Goal: Information Seeking & Learning: Find specific fact

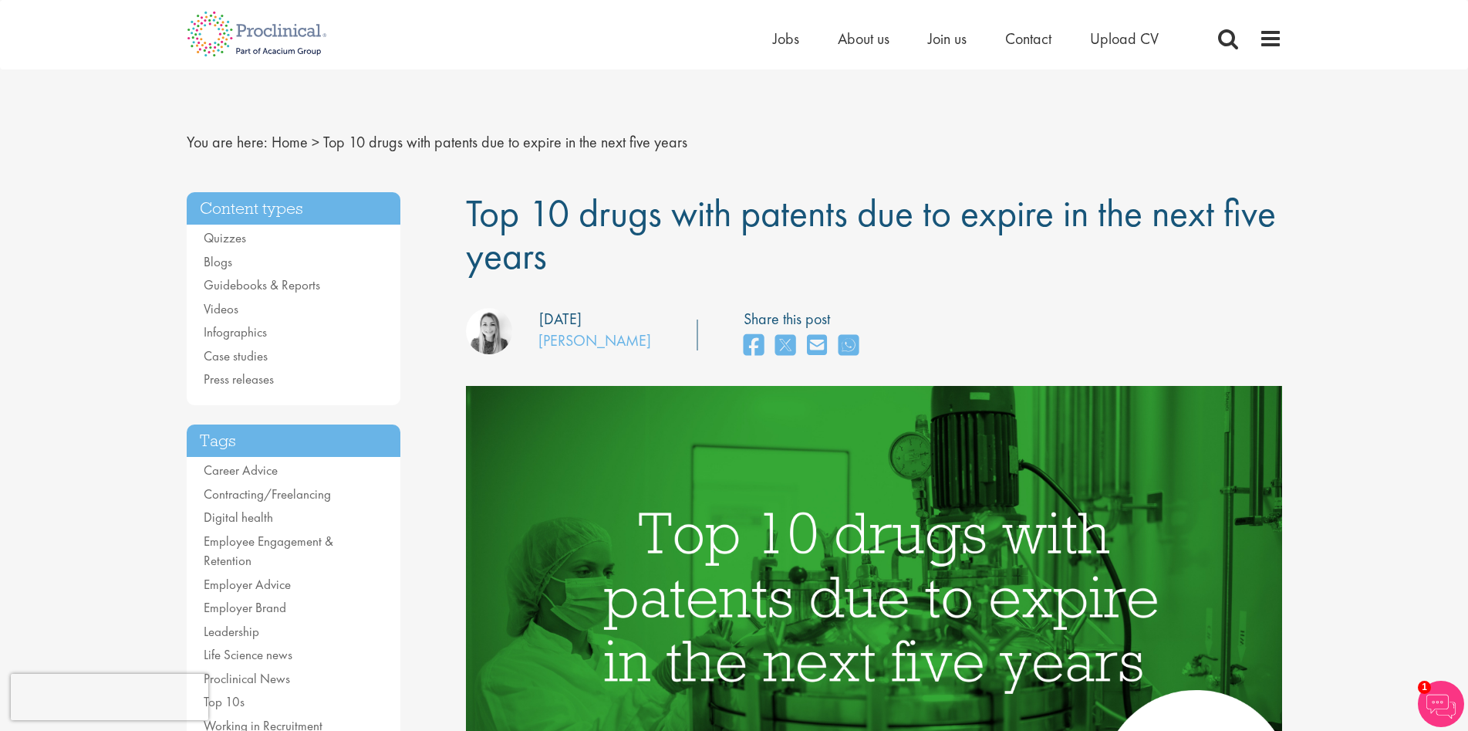
click at [1232, 323] on div "our consultant managing the role Author: [PERSON_NAME] Posting date: [DATE] Sha…" at bounding box center [873, 335] width 839 height 55
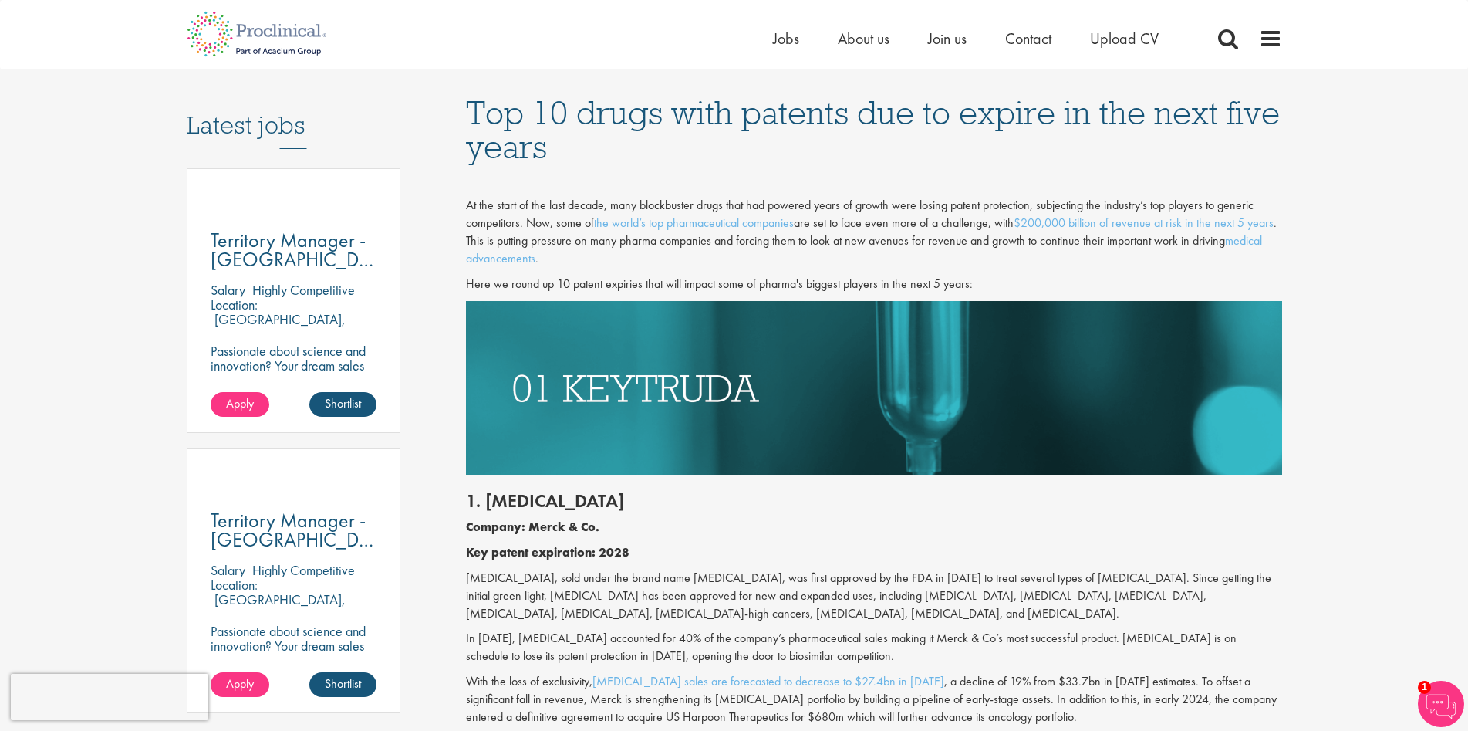
scroll to position [1003, 0]
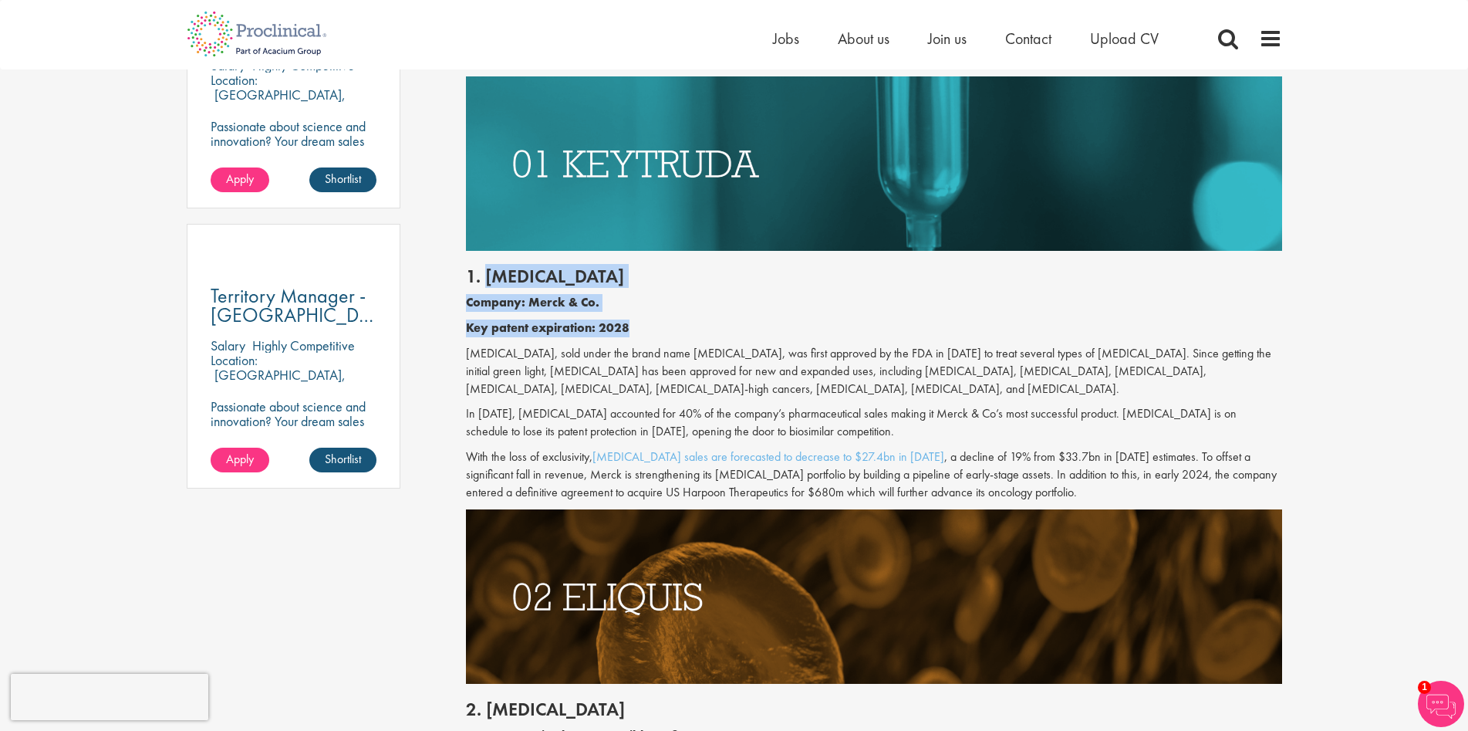
drag, startPoint x: 483, startPoint y: 273, endPoint x: 644, endPoint y: 328, distance: 170.3
click at [644, 328] on div "1. [MEDICAL_DATA] Company: Merck & Co. Key patent expiration: 2028 [MEDICAL_DAT…" at bounding box center [873, 380] width 839 height 258
copy div "[MEDICAL_DATA] Company: Merck & Co. Key patent expiration: 2028"
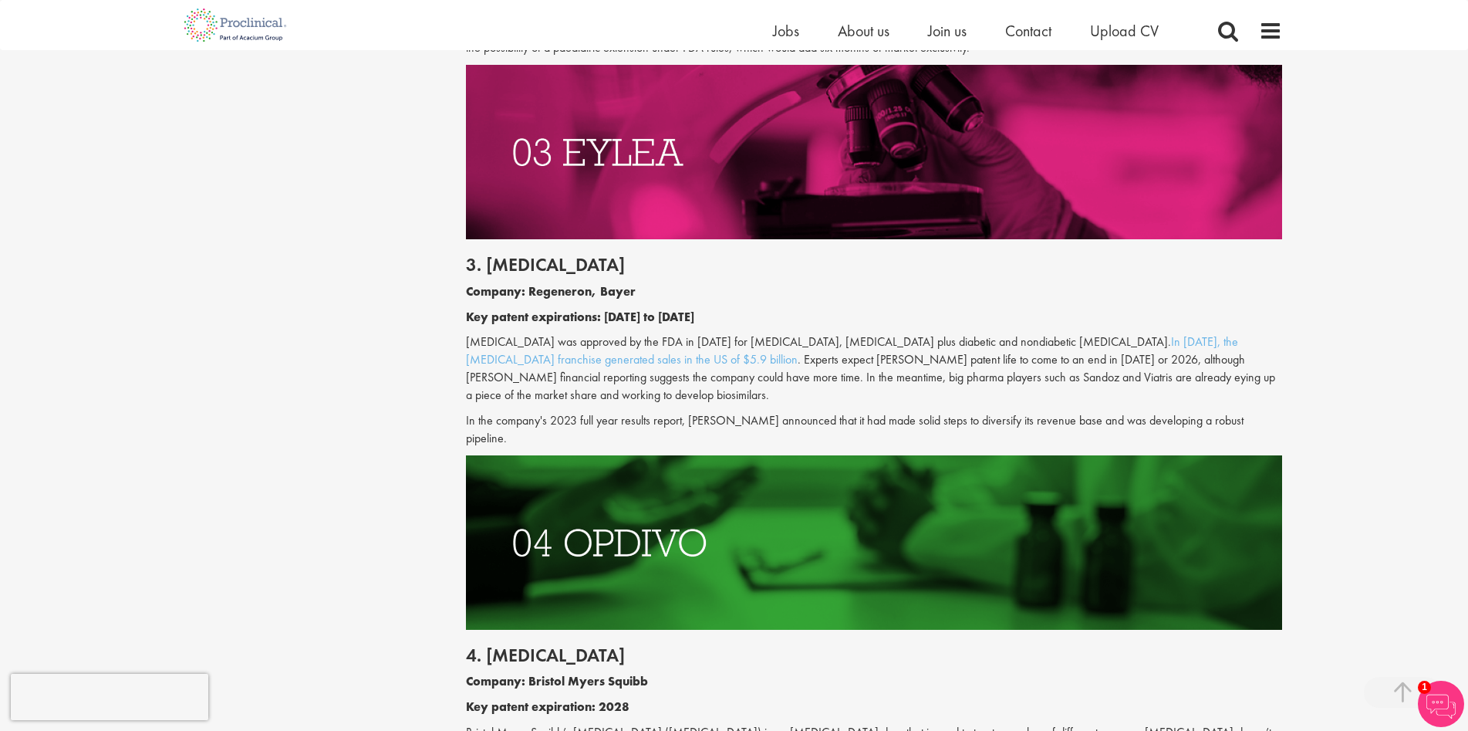
scroll to position [1929, 0]
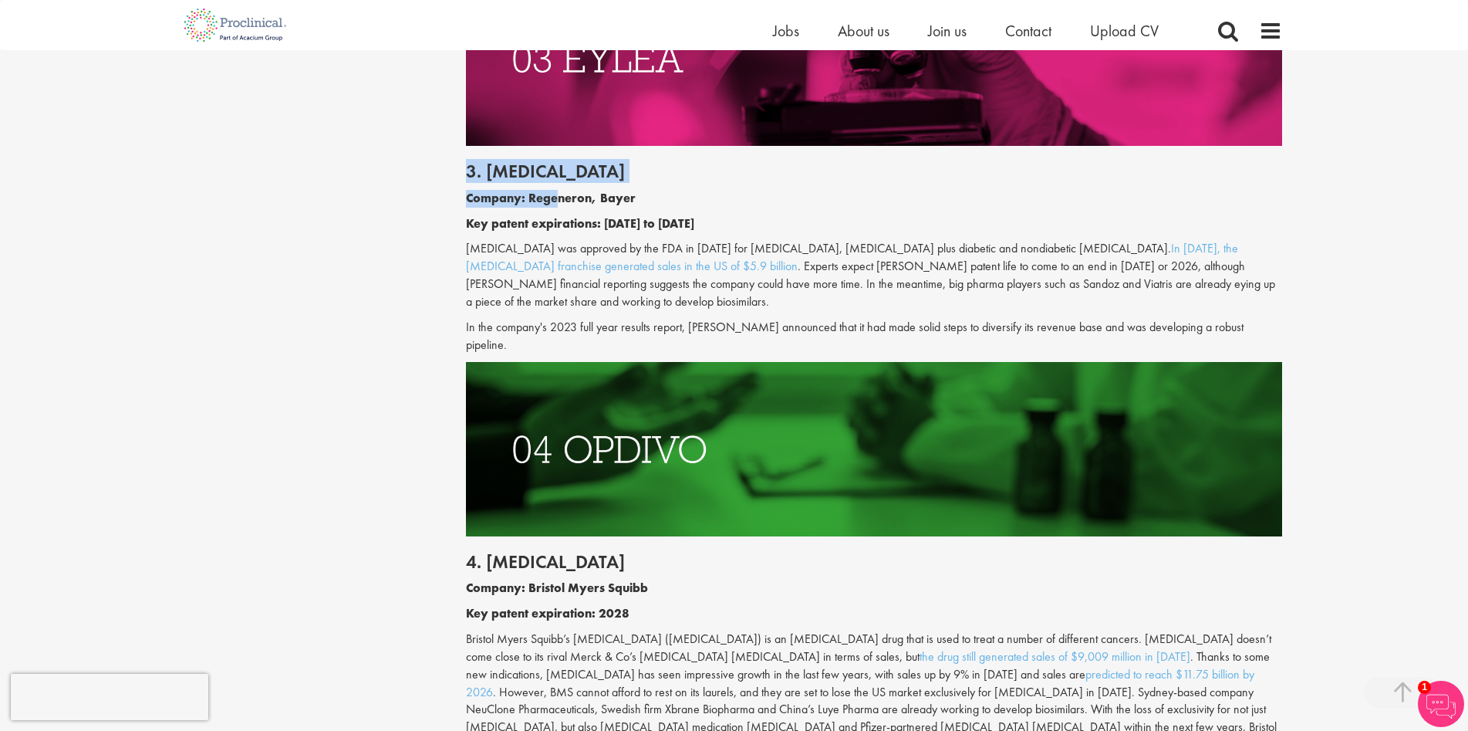
drag, startPoint x: 458, startPoint y: 170, endPoint x: 532, endPoint y: 185, distance: 74.9
click at [491, 181] on h2 "3. [MEDICAL_DATA]" at bounding box center [874, 171] width 816 height 20
drag, startPoint x: 485, startPoint y: 168, endPoint x: 691, endPoint y: 217, distance: 212.4
click at [691, 217] on div "3. [MEDICAL_DATA] Company: Regeneron, Bayer Key patent expirations: [DATE] to […" at bounding box center [873, 253] width 839 height 215
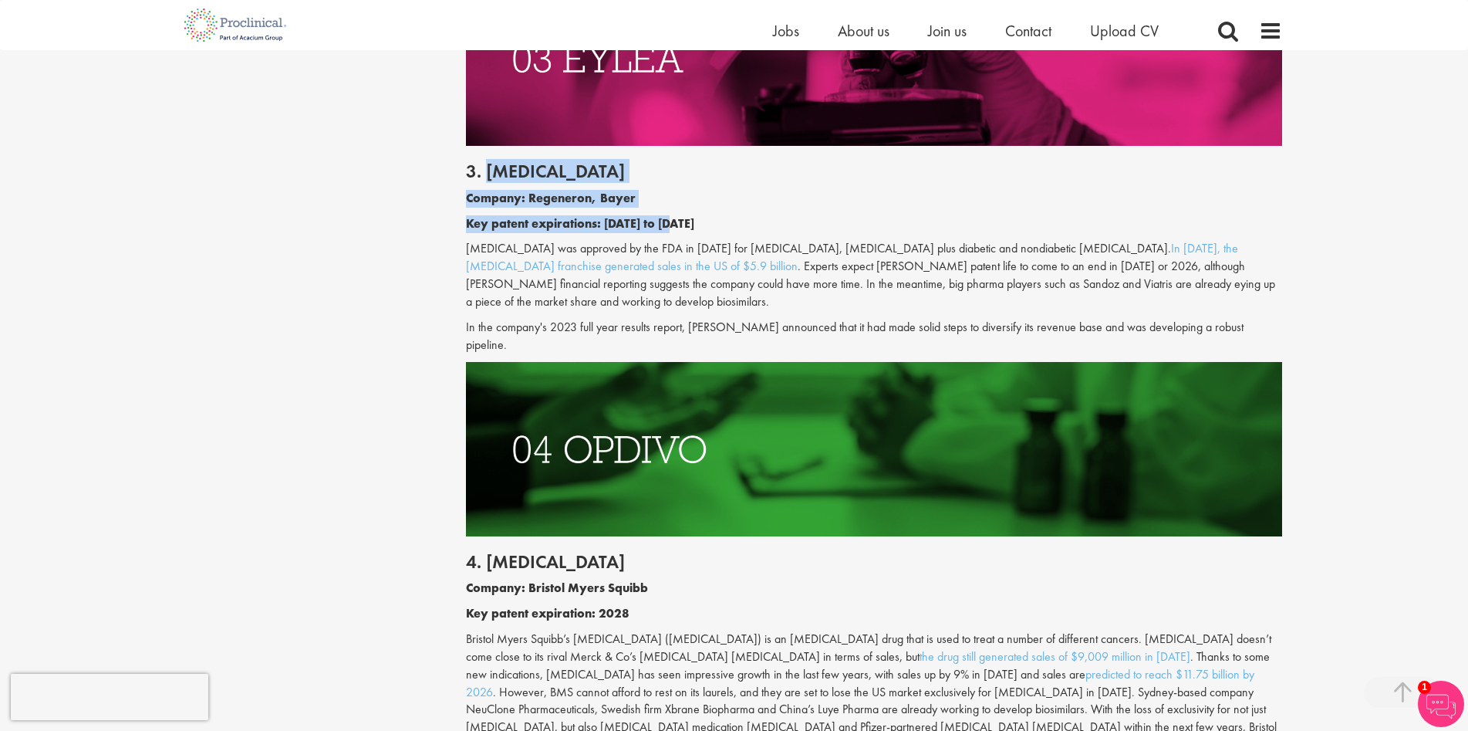
copy div "[MEDICAL_DATA] Company: Regeneron, Bayer Key patent expirations: [DATE] to [DAT…"
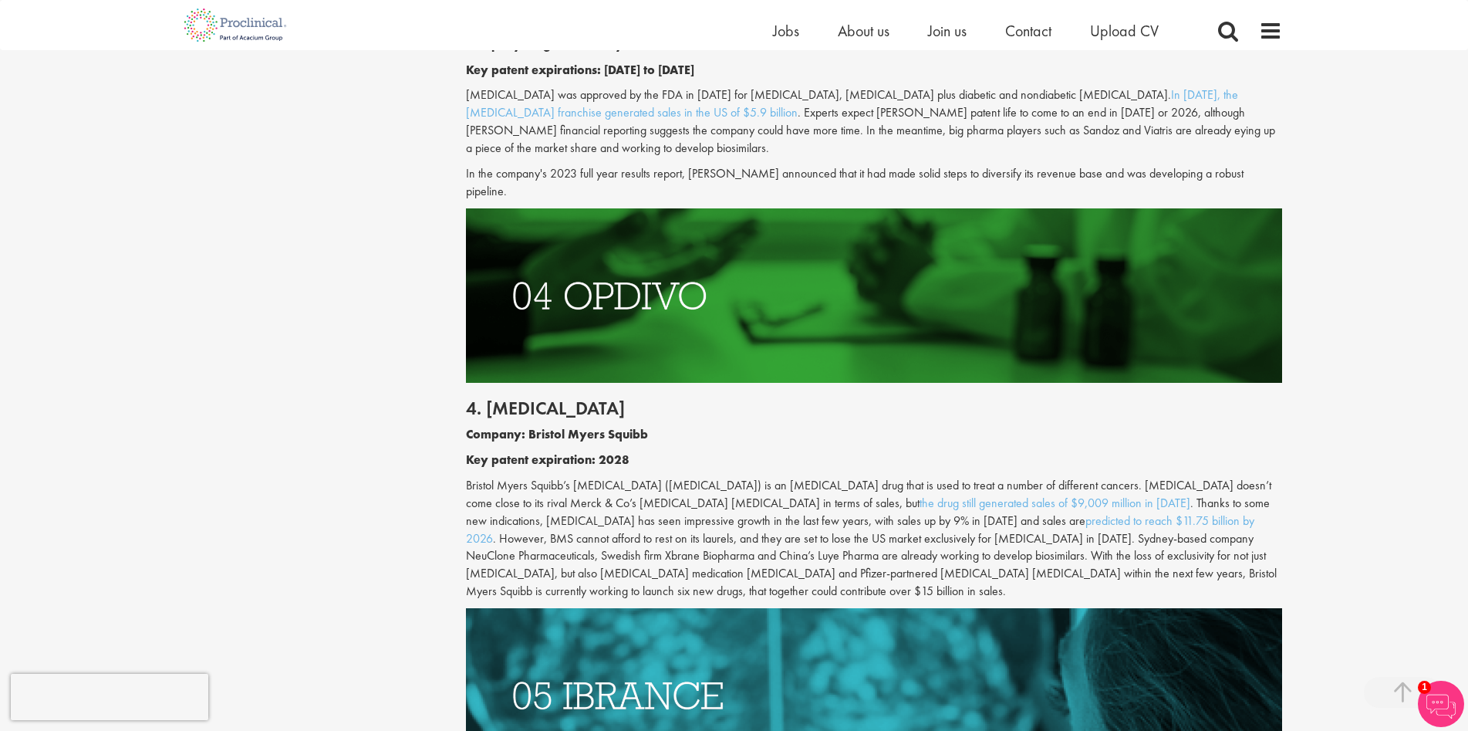
scroll to position [2083, 0]
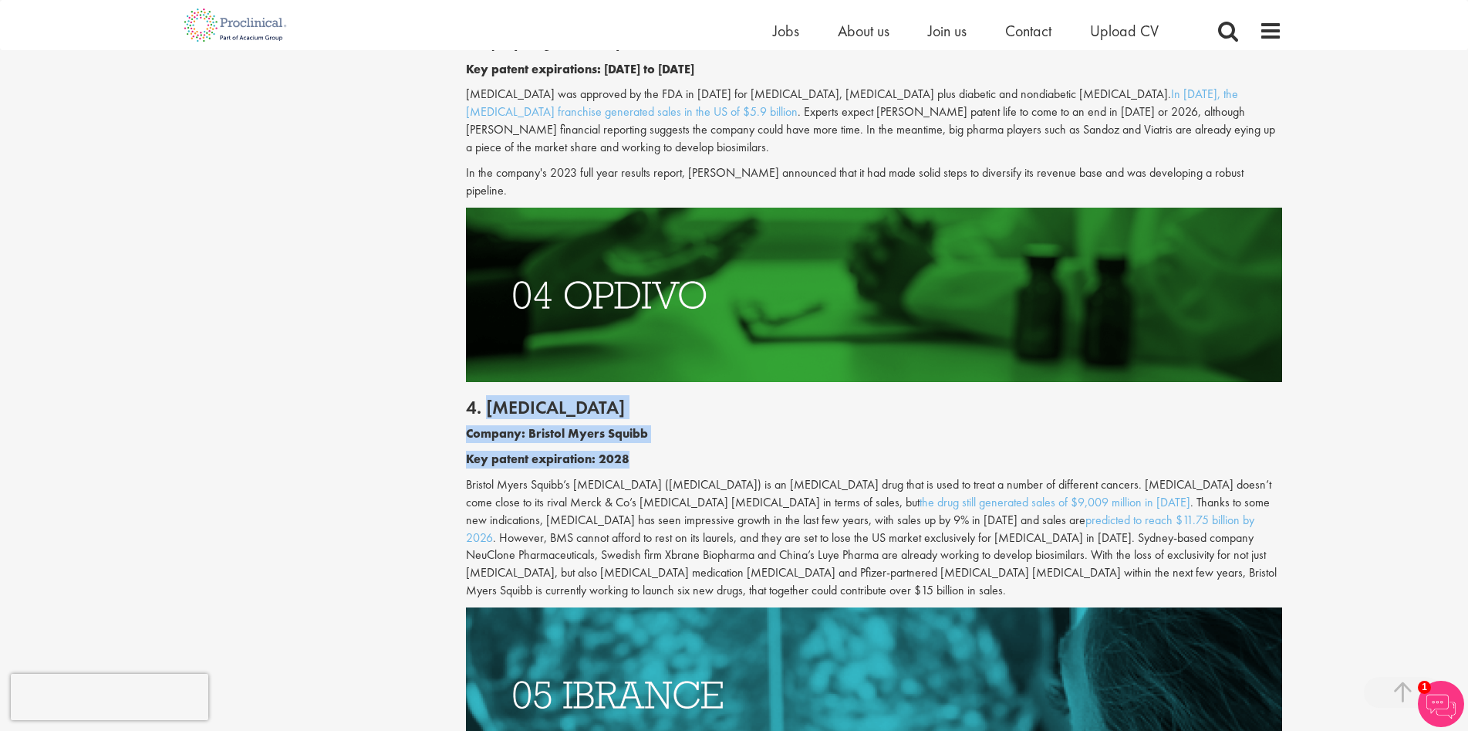
drag, startPoint x: 640, startPoint y: 432, endPoint x: 489, endPoint y: 390, distance: 156.1
click at [489, 390] on div "4. [MEDICAL_DATA] Company: Bristol Myers Squibb Key patent expiration: 2028 Bri…" at bounding box center [873, 494] width 839 height 225
copy div "[MEDICAL_DATA] Company: Bristol Myers Squibb Key patent expiration: 2028"
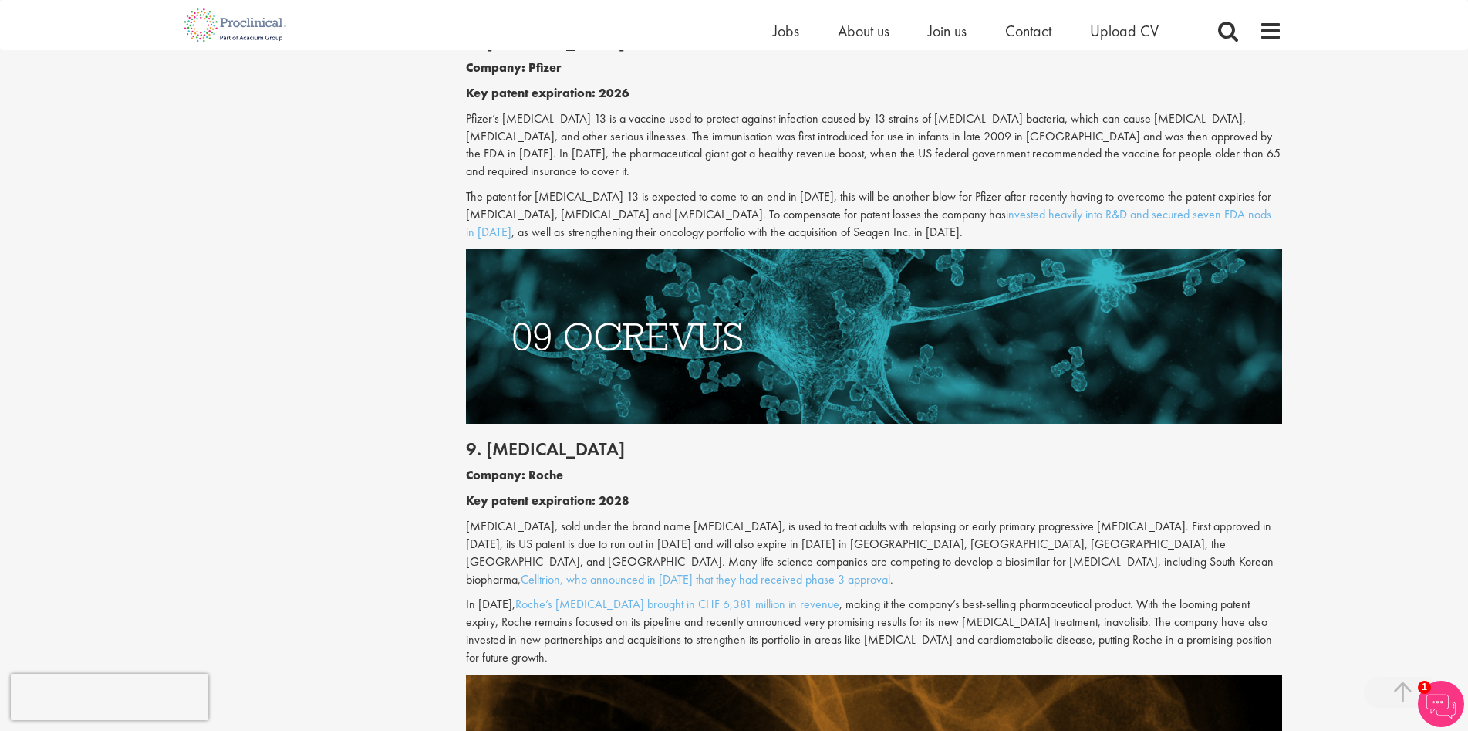
scroll to position [4167, 0]
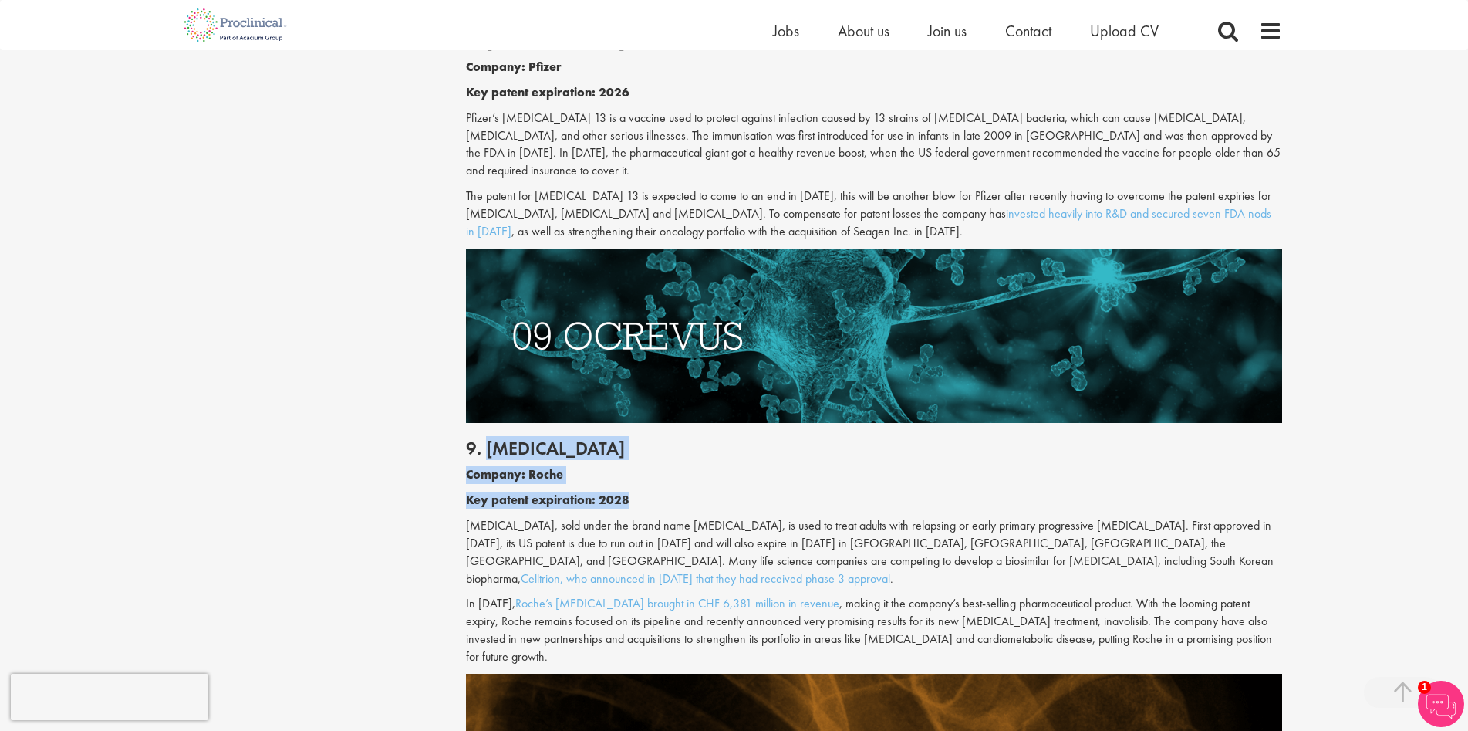
drag, startPoint x: 681, startPoint y: 411, endPoint x: 489, endPoint y: 360, distance: 198.0
click at [489, 423] on div "9. [MEDICAL_DATA] Company: Roche Key patent expiration: 2028 [MEDICAL_DATA], so…" at bounding box center [873, 548] width 839 height 251
copy div "[MEDICAL_DATA] Company: Roche Key patent expiration: 2028"
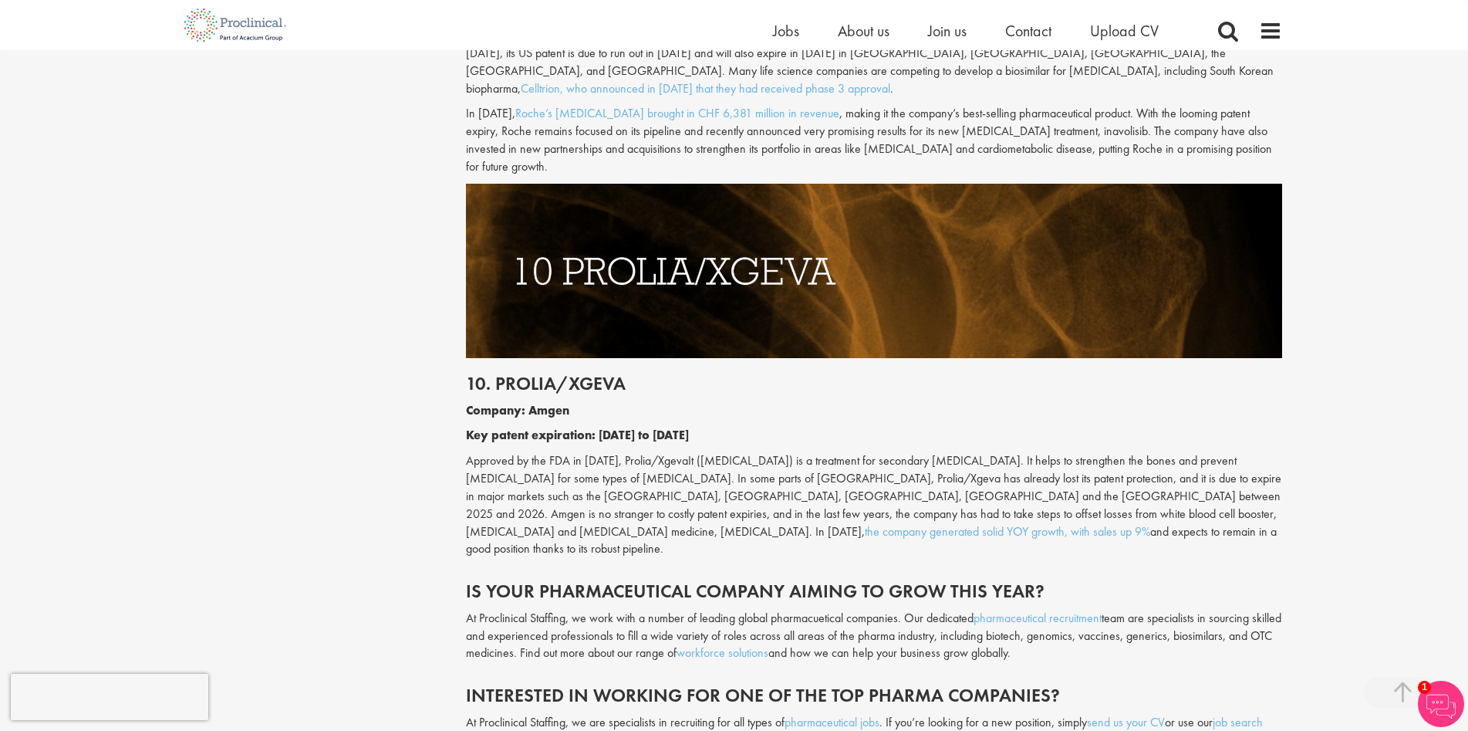
scroll to position [4861, 0]
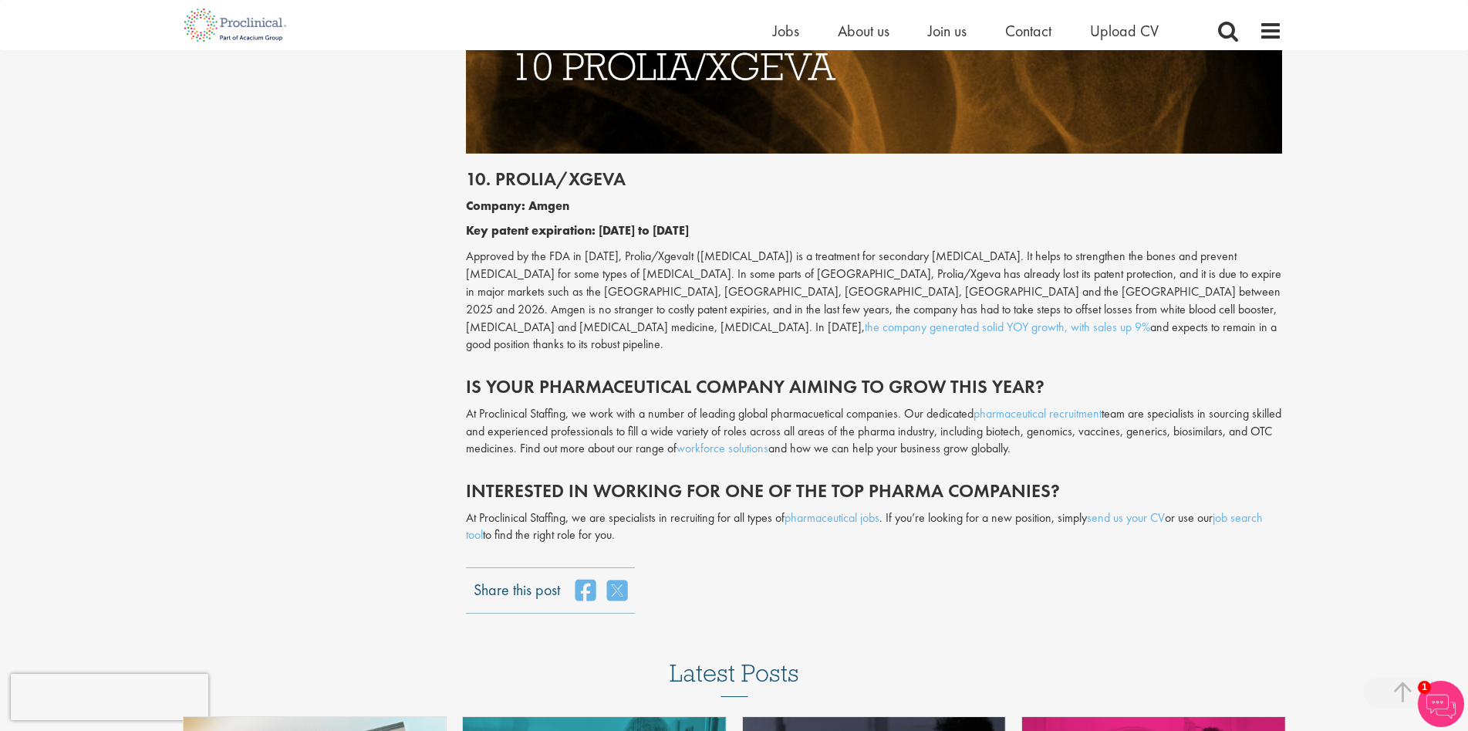
drag, startPoint x: 0, startPoint y: 253, endPoint x: 12, endPoint y: 269, distance: 19.8
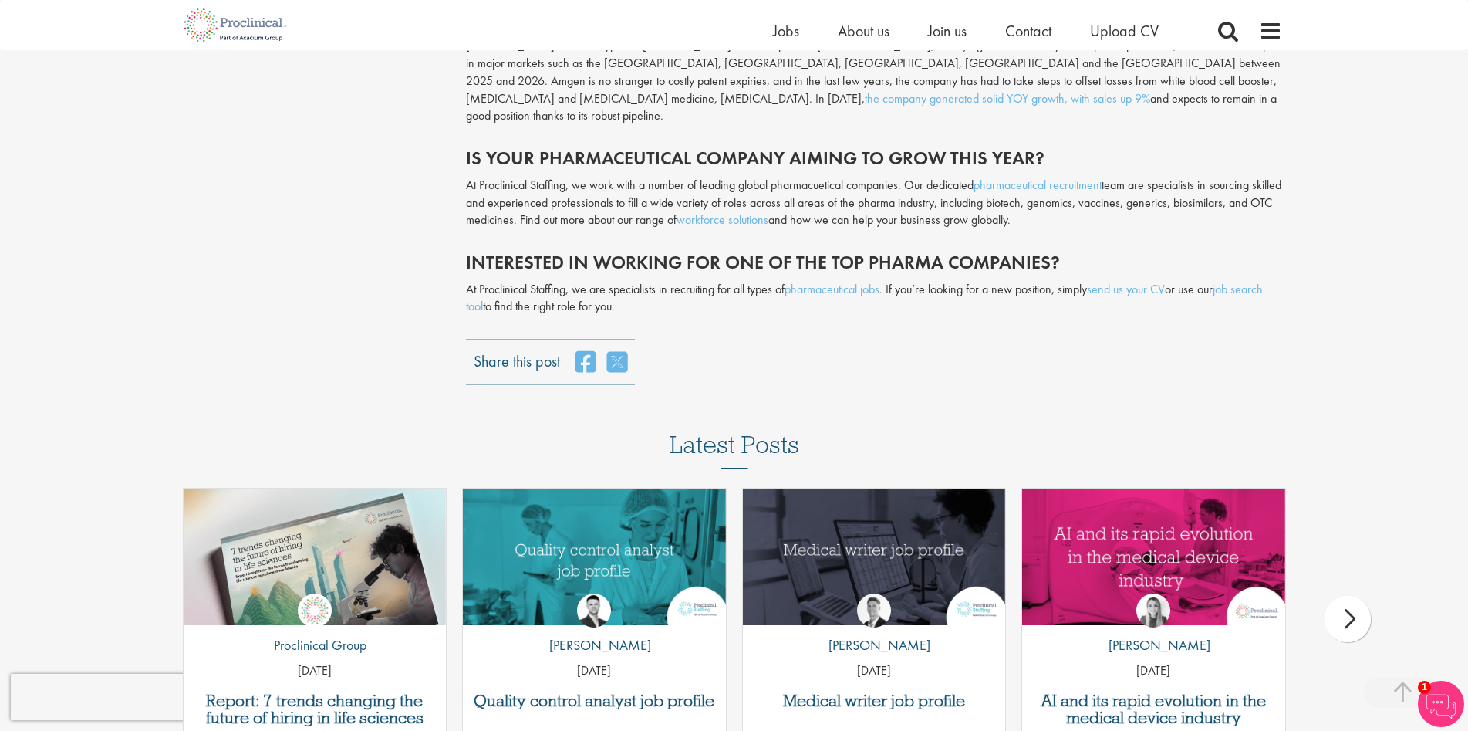
scroll to position [5092, 0]
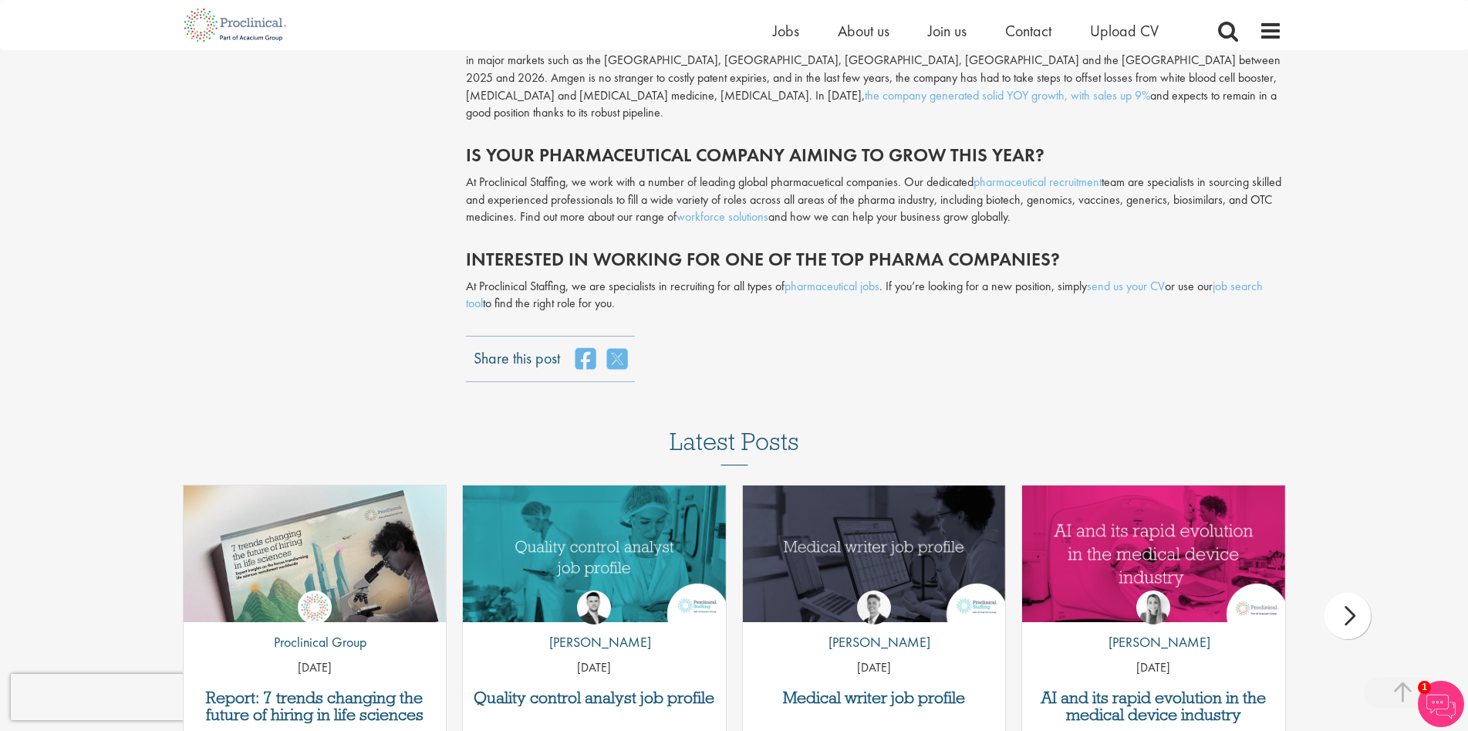
click at [1032, 336] on div "Share this post" at bounding box center [874, 359] width 816 height 46
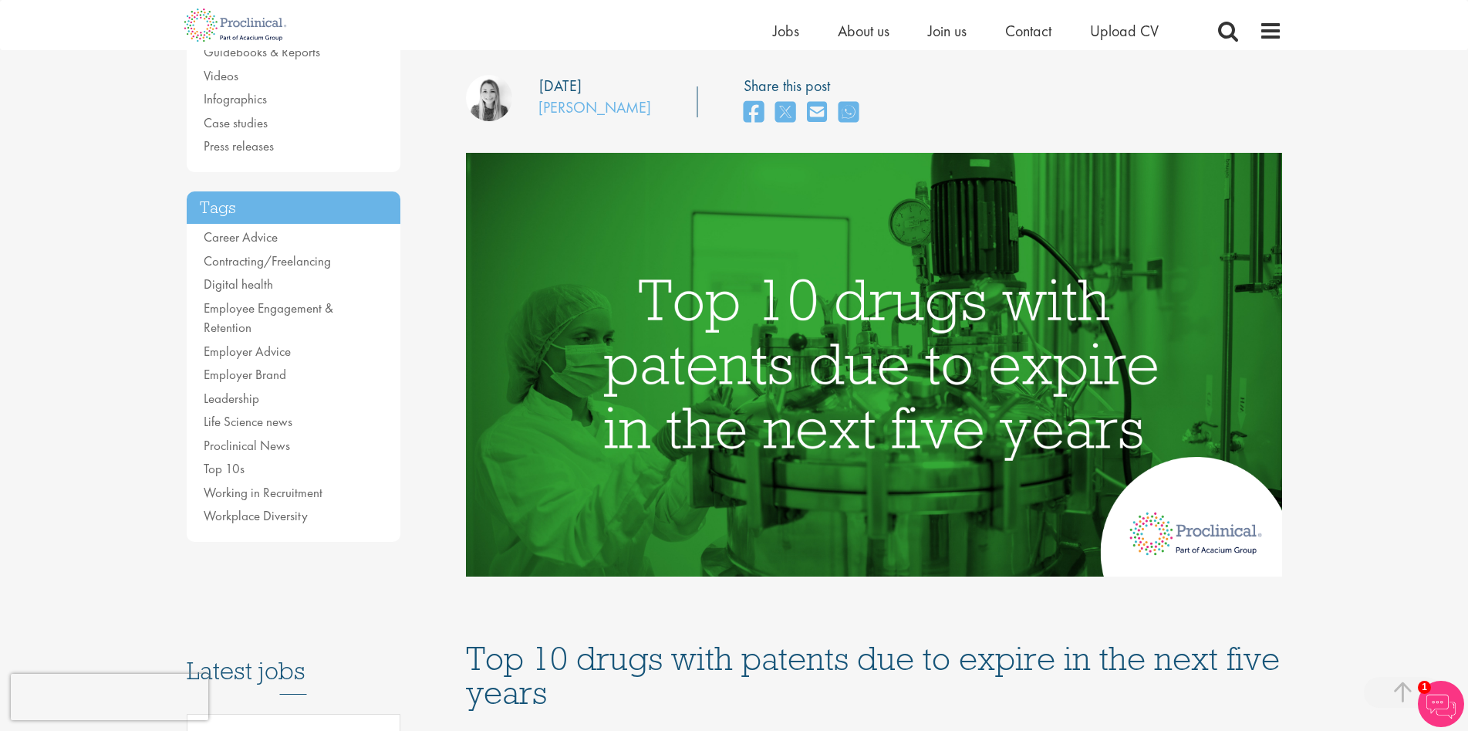
scroll to position [0, 0]
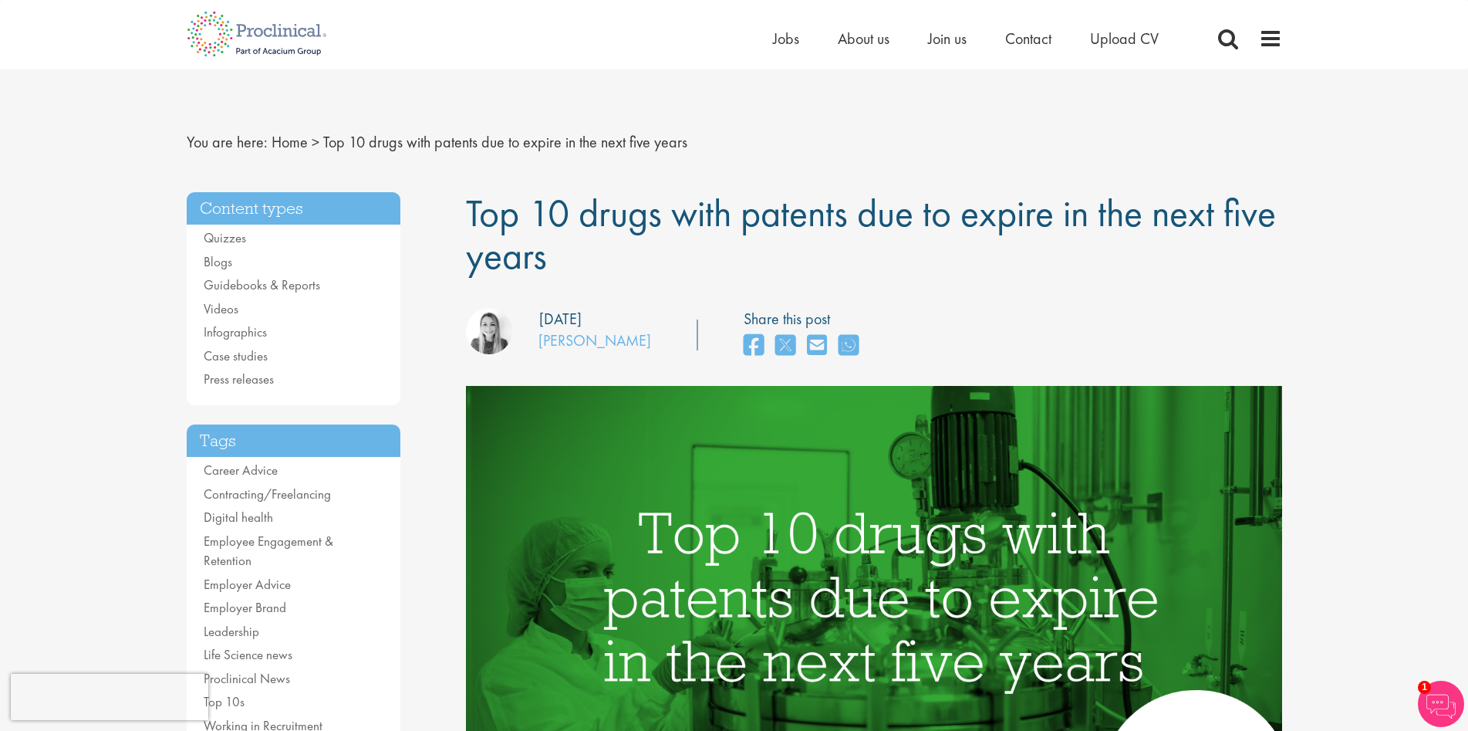
click at [989, 316] on div "our consultant managing the role Author: [PERSON_NAME] Posting date: [DATE] Sha…" at bounding box center [873, 335] width 839 height 55
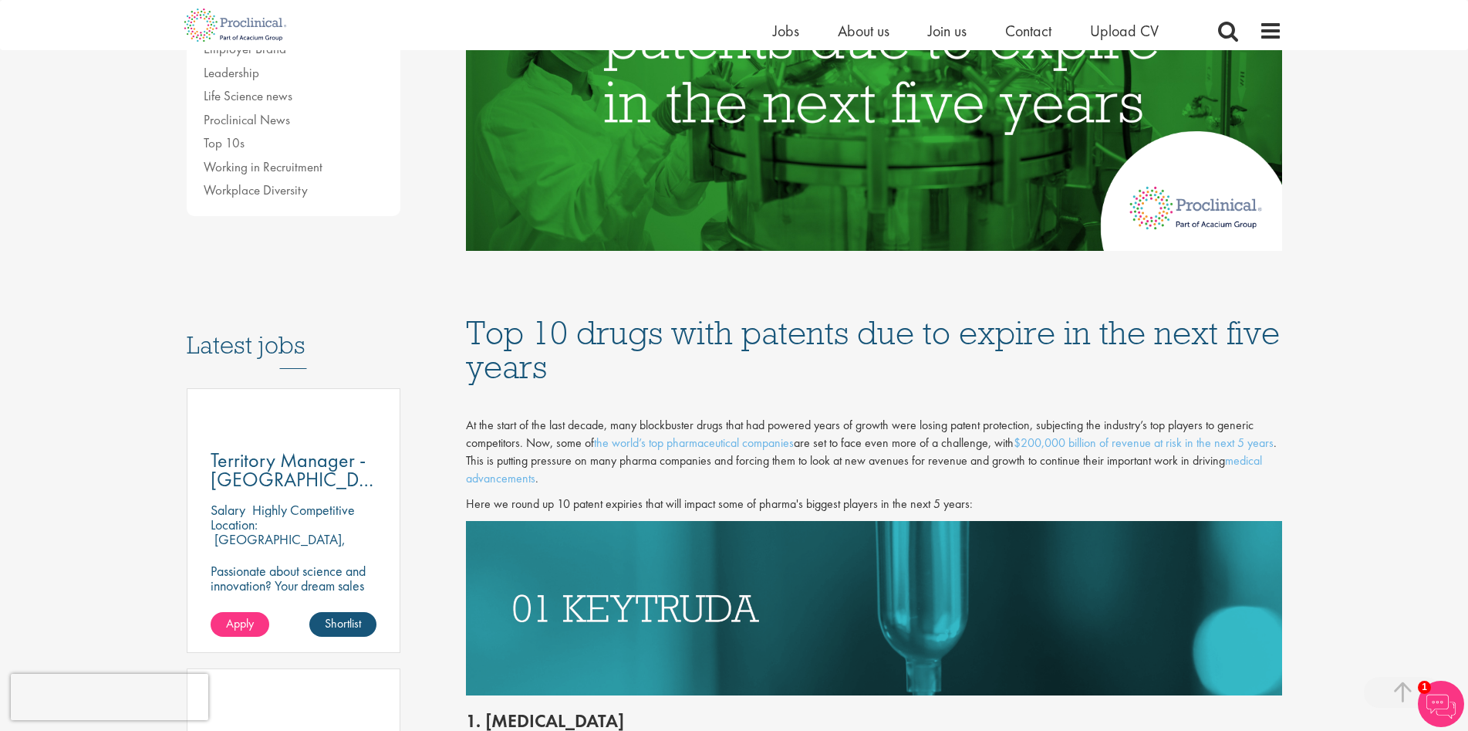
scroll to position [540, 0]
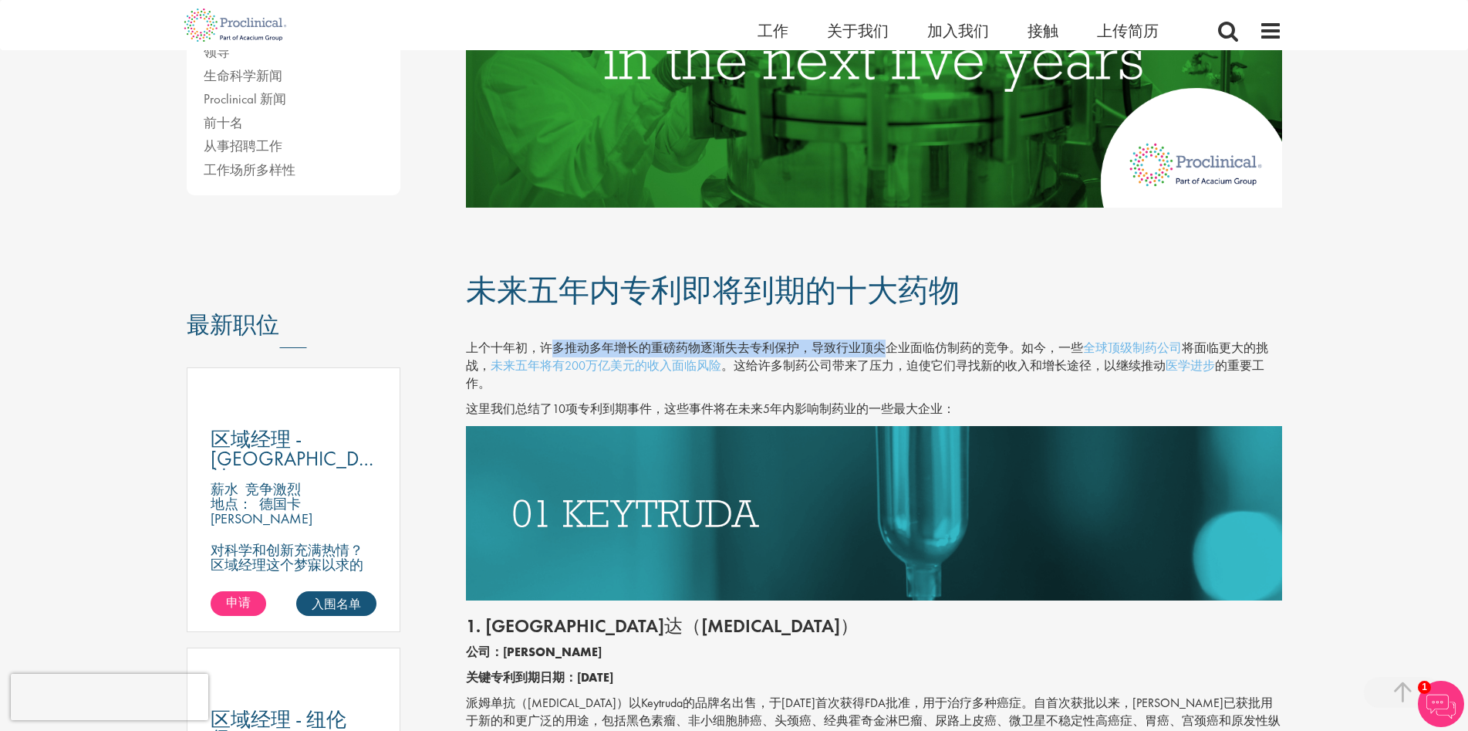
drag, startPoint x: 548, startPoint y: 349, endPoint x: 857, endPoint y: 353, distance: 309.4
click at [877, 353] on font "上个十年初，许多推动多年增长的重磅药物逐渐失去专利保护，导致行业顶尖企业面临仿制药的竞争。如今，一些" at bounding box center [774, 347] width 617 height 16
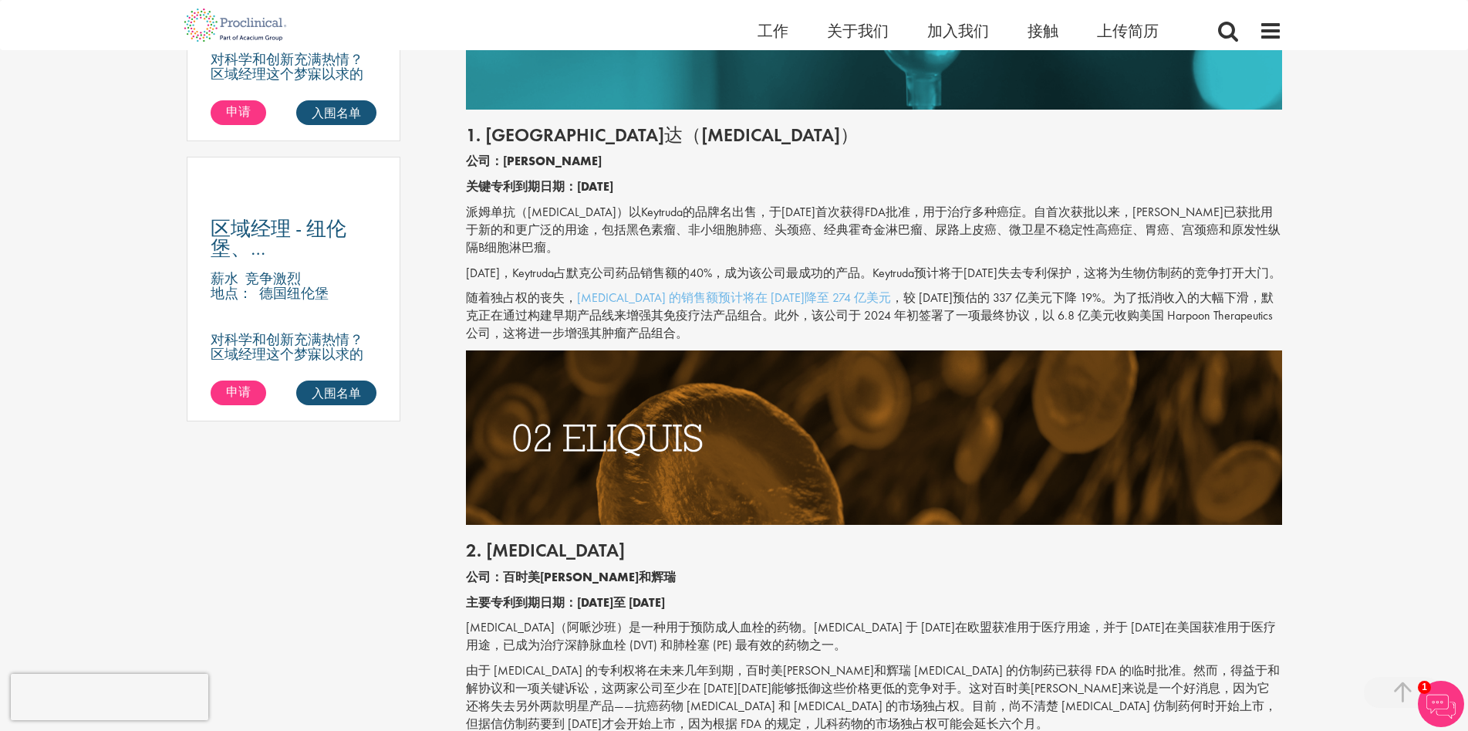
scroll to position [1235, 0]
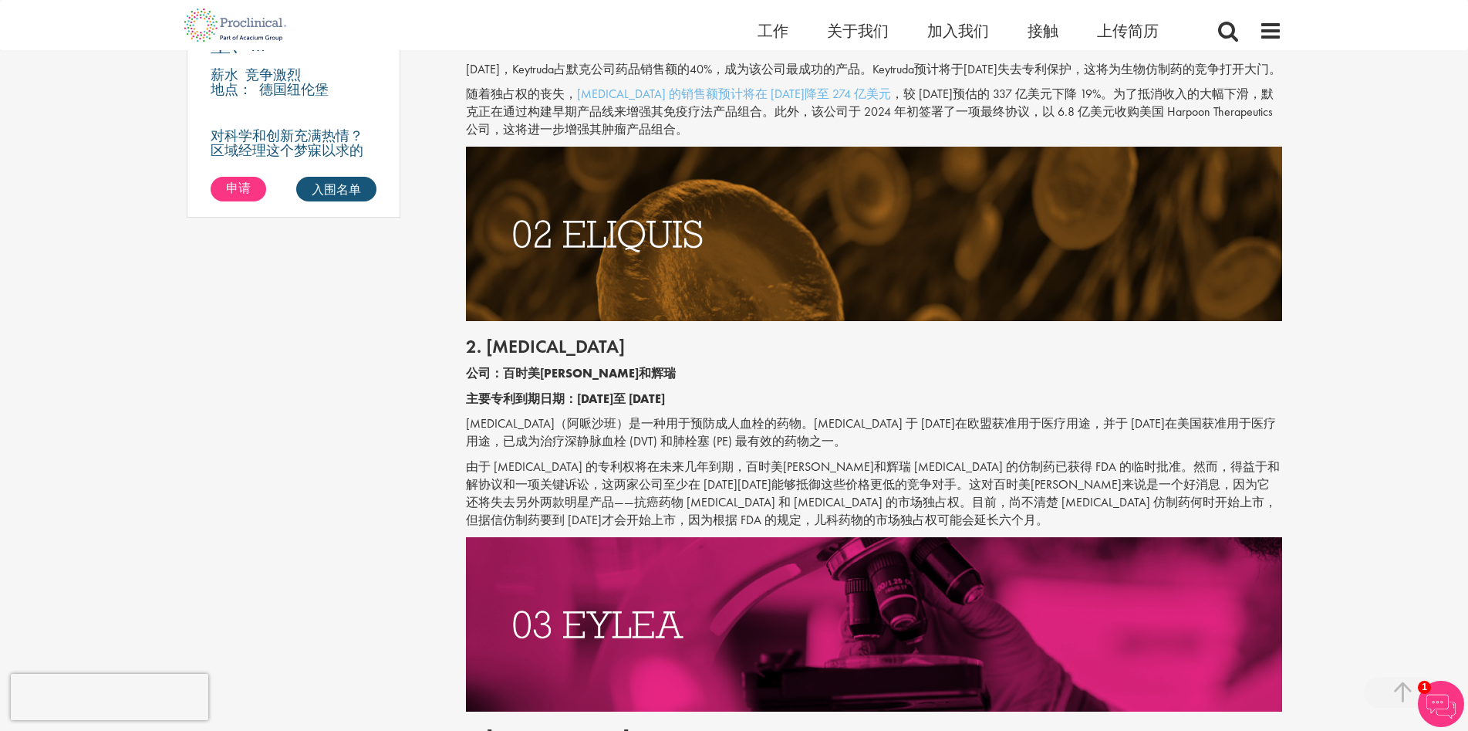
click at [1234, 451] on p "[MEDICAL_DATA]（阿哌沙班）是一种用于预防成人血栓的药物。[MEDICAL_DATA] 于 [DATE]在欧盟获准用于医疗用途，并于 [DATE]…" at bounding box center [874, 432] width 816 height 35
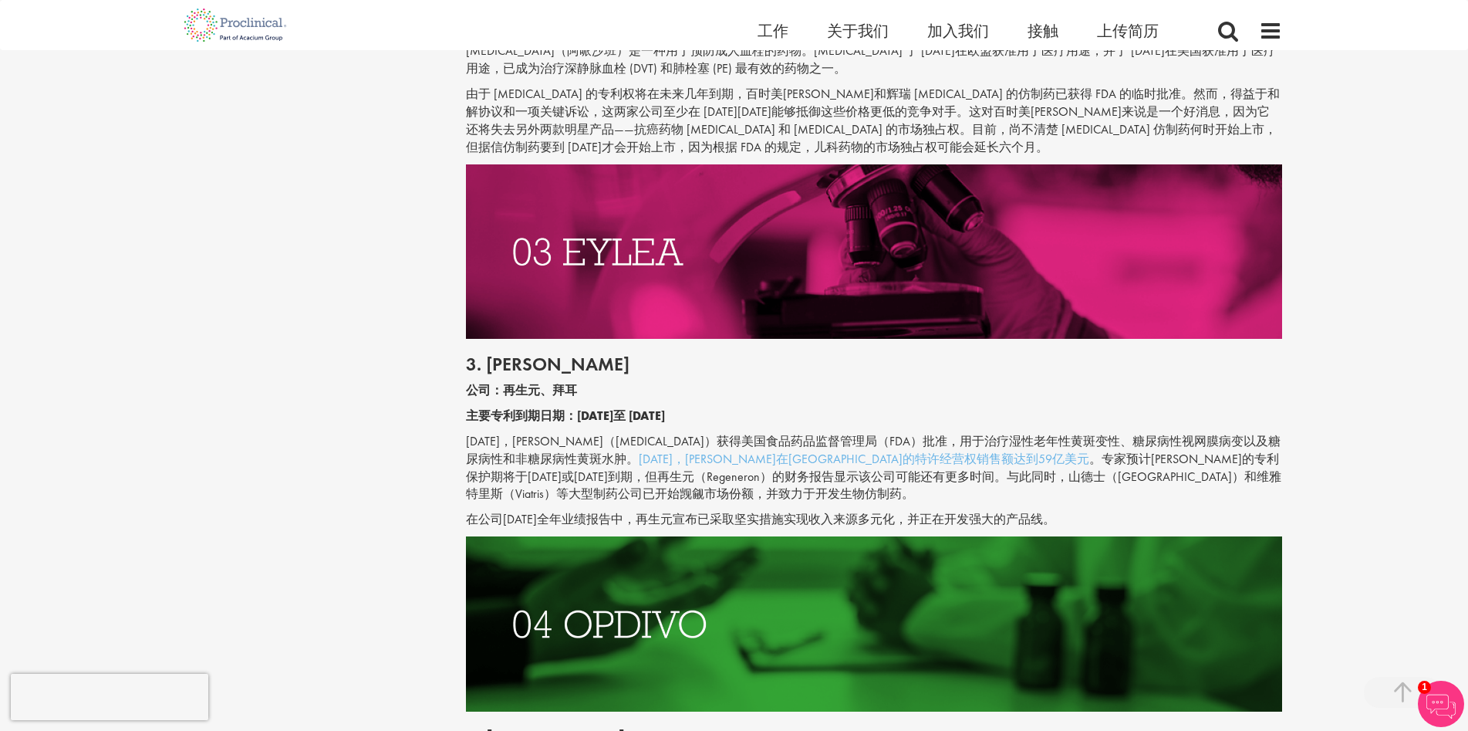
scroll to position [1775, 0]
